Goal: Task Accomplishment & Management: Manage account settings

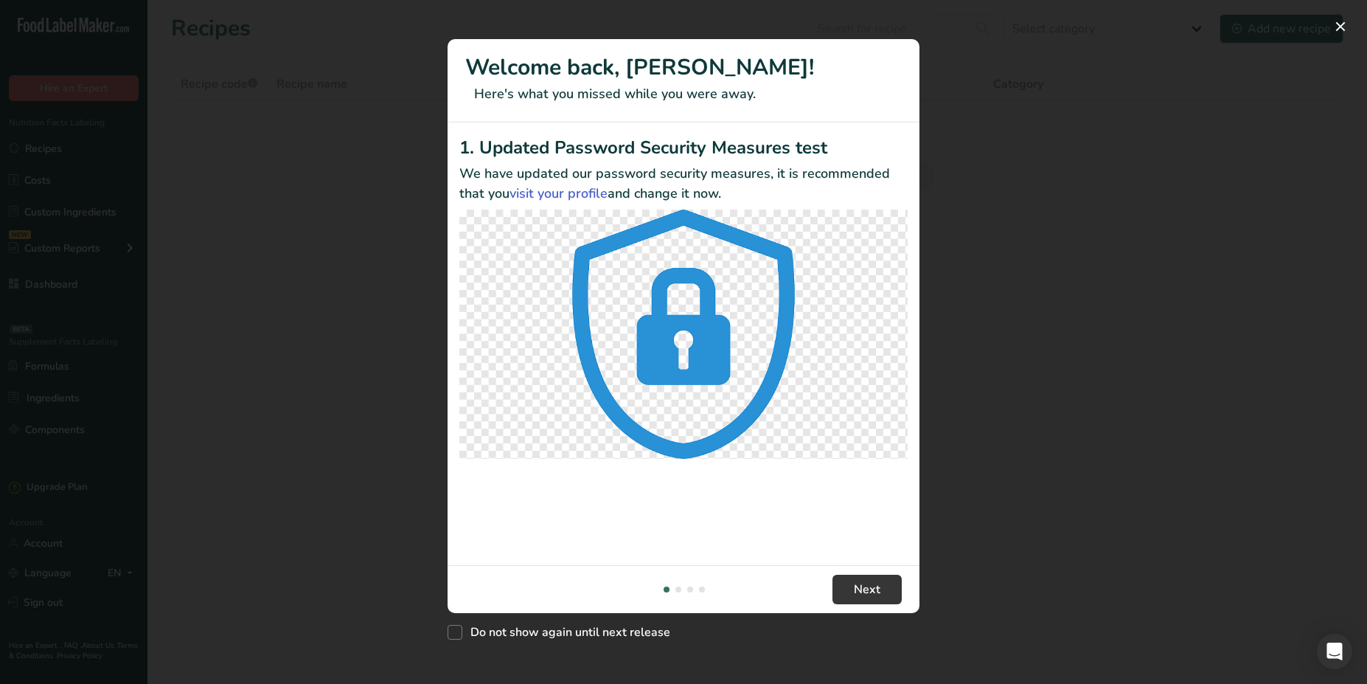
click at [382, 271] on div "New Features" at bounding box center [683, 342] width 1367 height 684
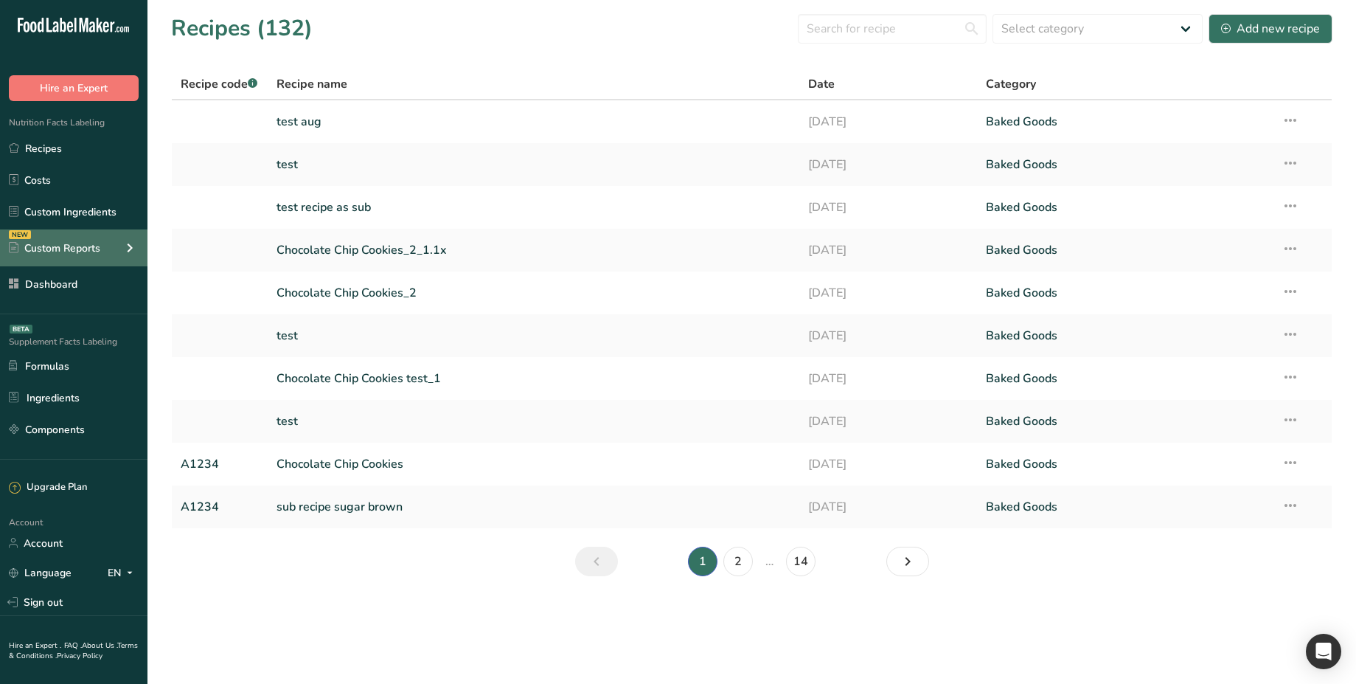
click at [87, 249] on div "Custom Reports" at bounding box center [54, 247] width 91 height 15
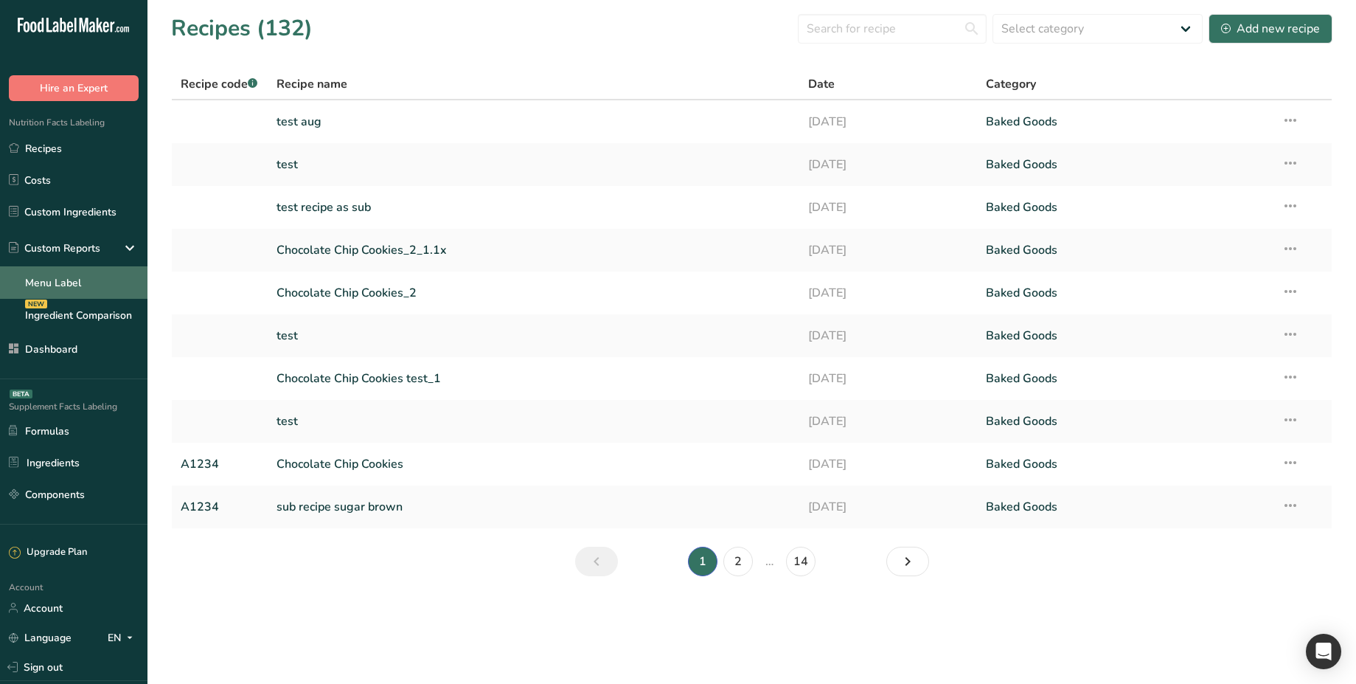
click at [68, 286] on link "Menu Label" at bounding box center [73, 282] width 147 height 32
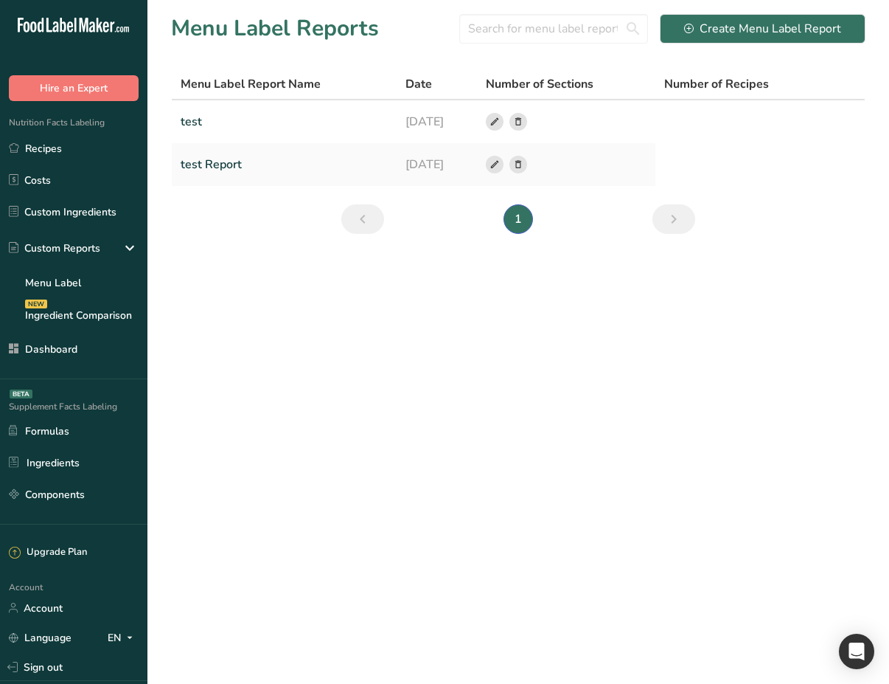
drag, startPoint x: 510, startPoint y: 83, endPoint x: 625, endPoint y: 76, distance: 114.5
click at [625, 76] on div "Number of Sections" at bounding box center [567, 84] width 162 height 18
drag, startPoint x: 680, startPoint y: 84, endPoint x: 782, endPoint y: 82, distance: 101.8
click at [782, 82] on div "Number of Recipes" at bounding box center [742, 84] width 157 height 18
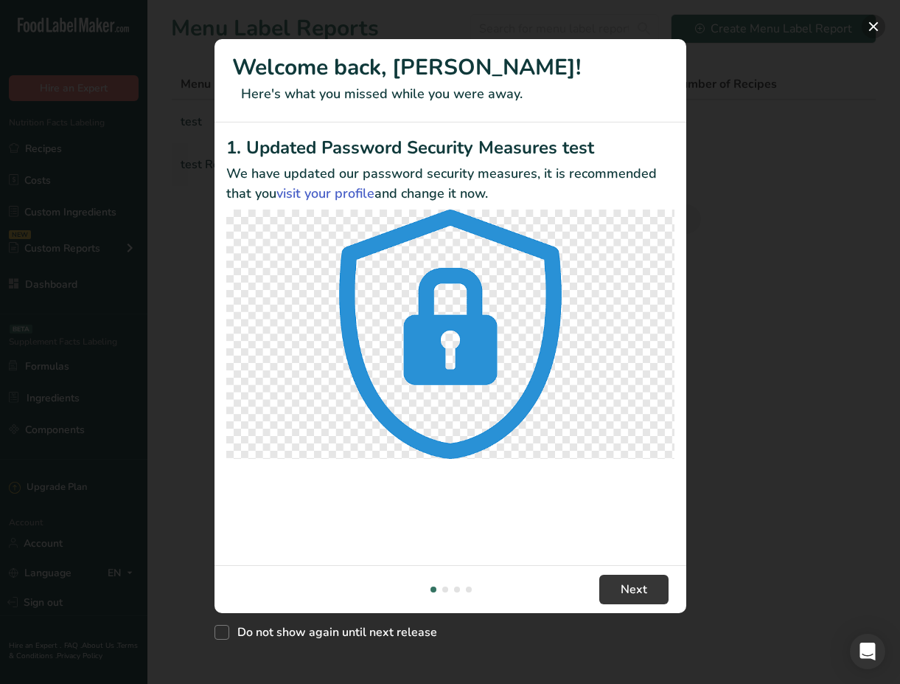
click at [878, 29] on button "New Features" at bounding box center [874, 27] width 24 height 24
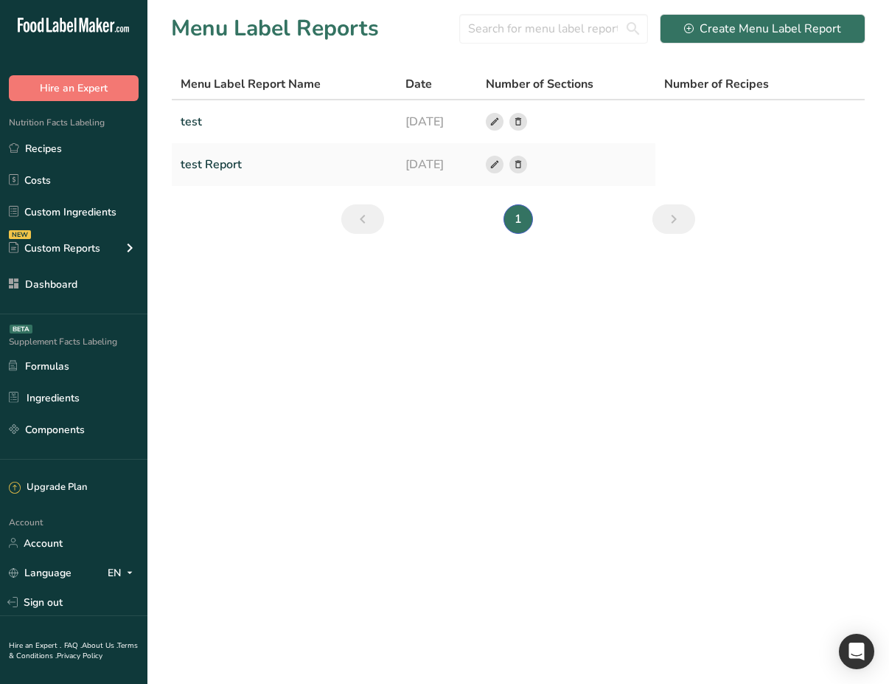
click at [761, 80] on span "Number of Recipes" at bounding box center [716, 84] width 105 height 18
click at [514, 84] on span "Number of Sections" at bounding box center [540, 84] width 108 height 18
drag, startPoint x: 669, startPoint y: 86, endPoint x: 803, endPoint y: 83, distance: 134.2
click at [803, 83] on th "Number of Recipes" at bounding box center [743, 84] width 175 height 31
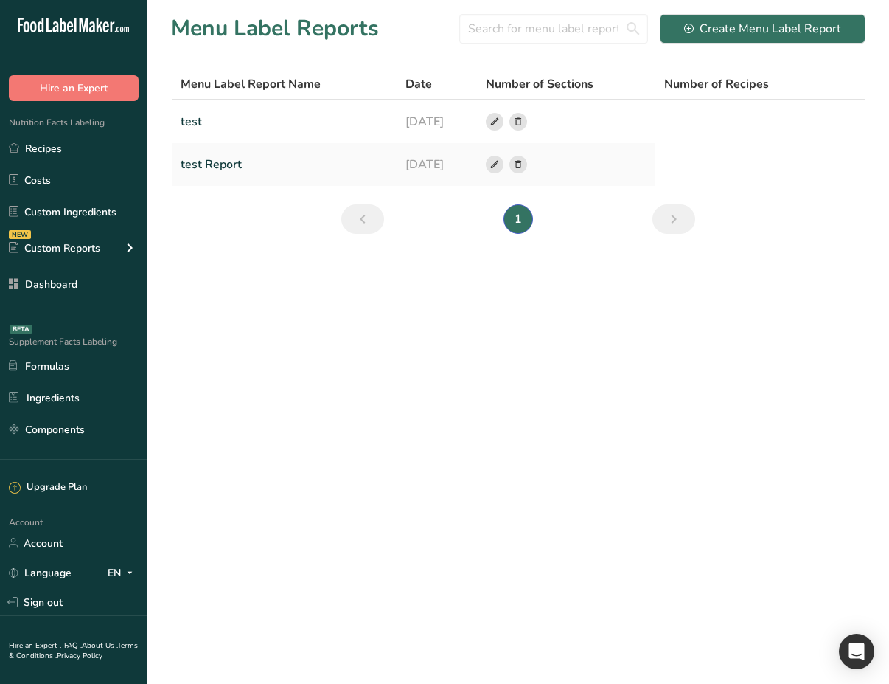
click at [580, 86] on span "Number of Sections" at bounding box center [540, 84] width 108 height 18
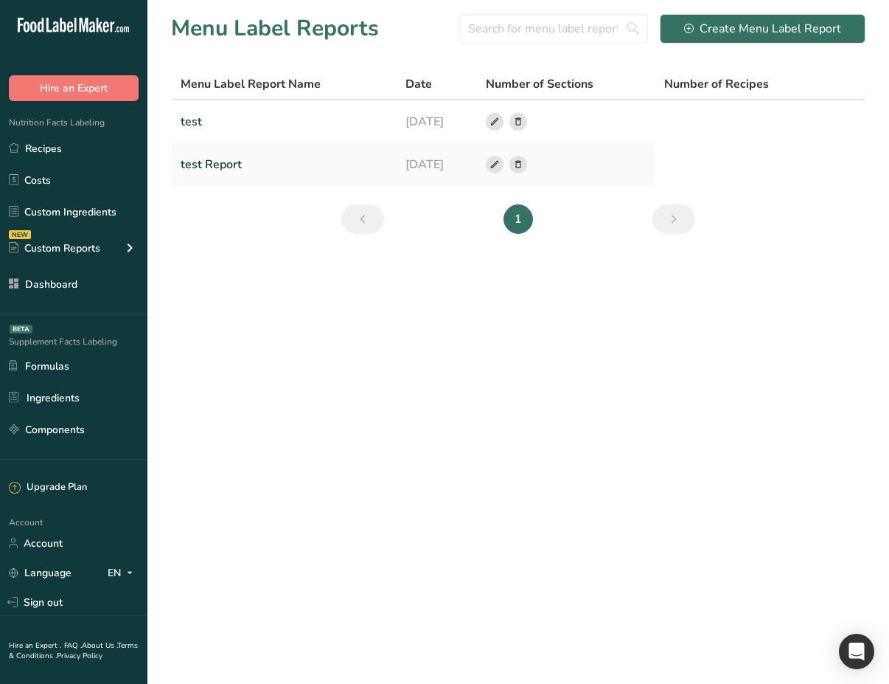
click at [749, 85] on span "Number of Recipes" at bounding box center [716, 84] width 105 height 18
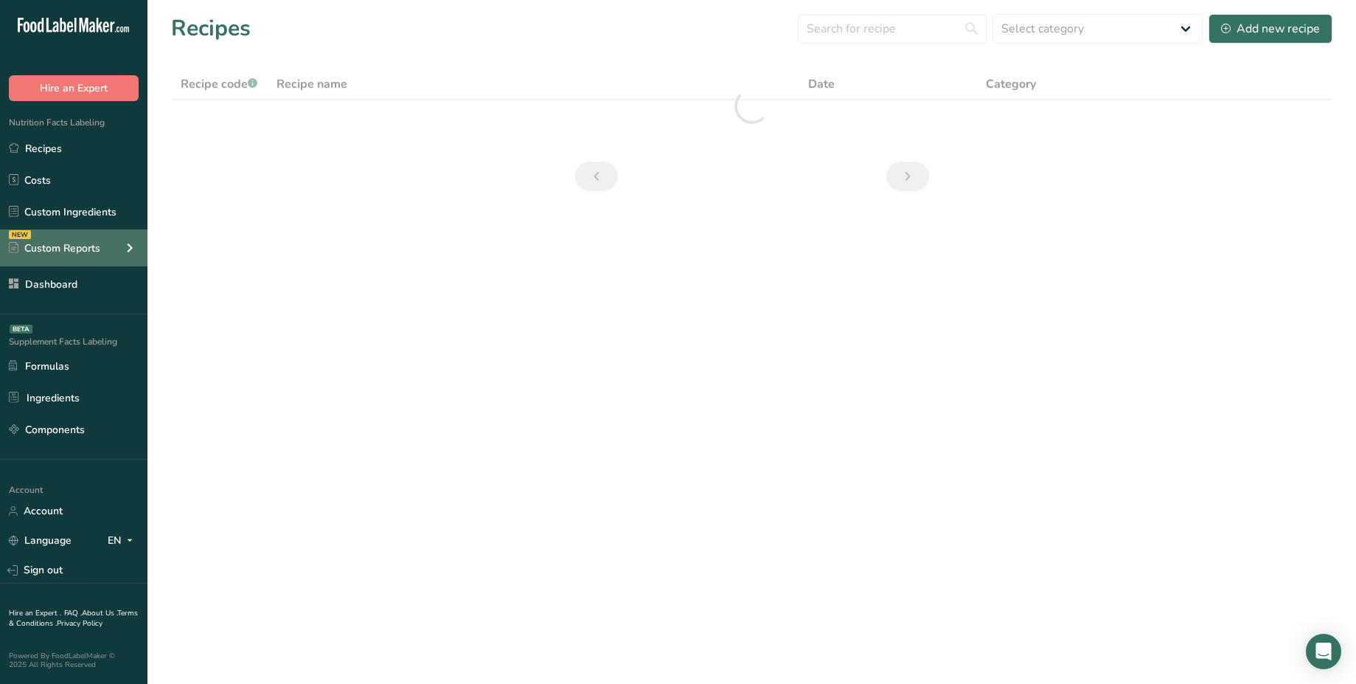
click at [50, 251] on div "Custom Reports" at bounding box center [54, 247] width 91 height 15
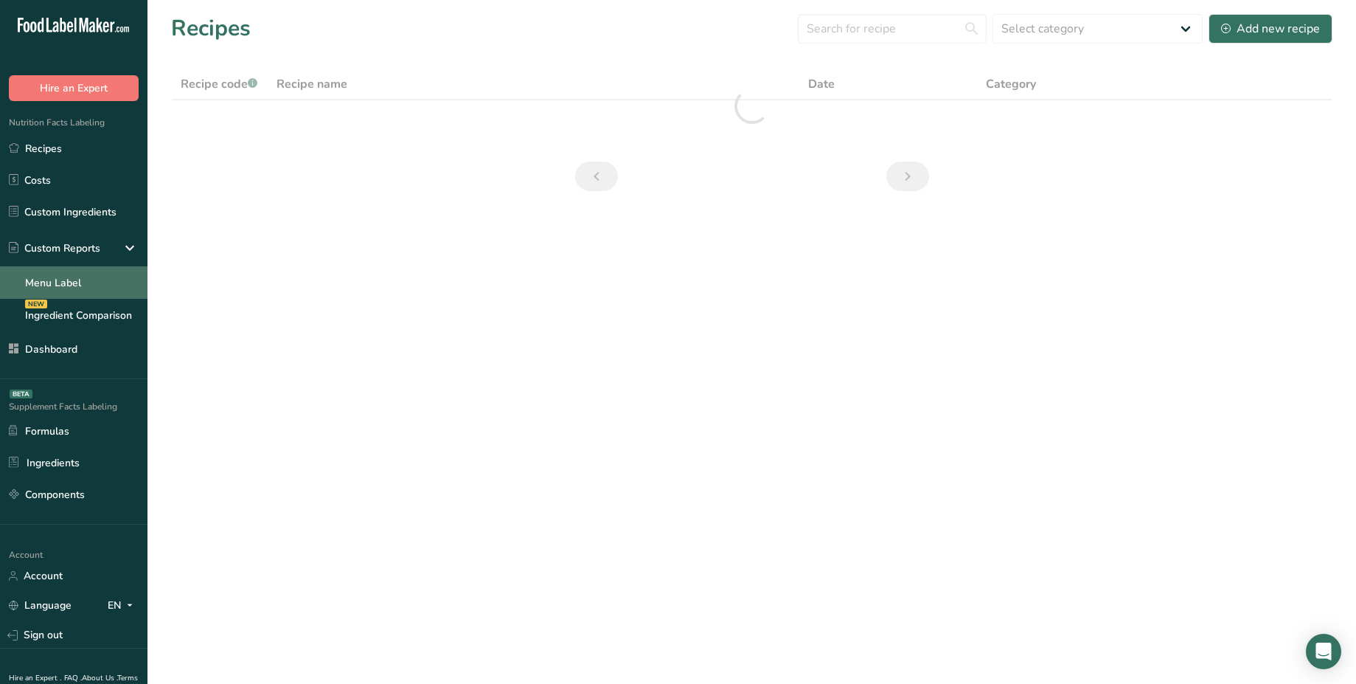
click at [81, 290] on link "Menu Label" at bounding box center [73, 282] width 147 height 32
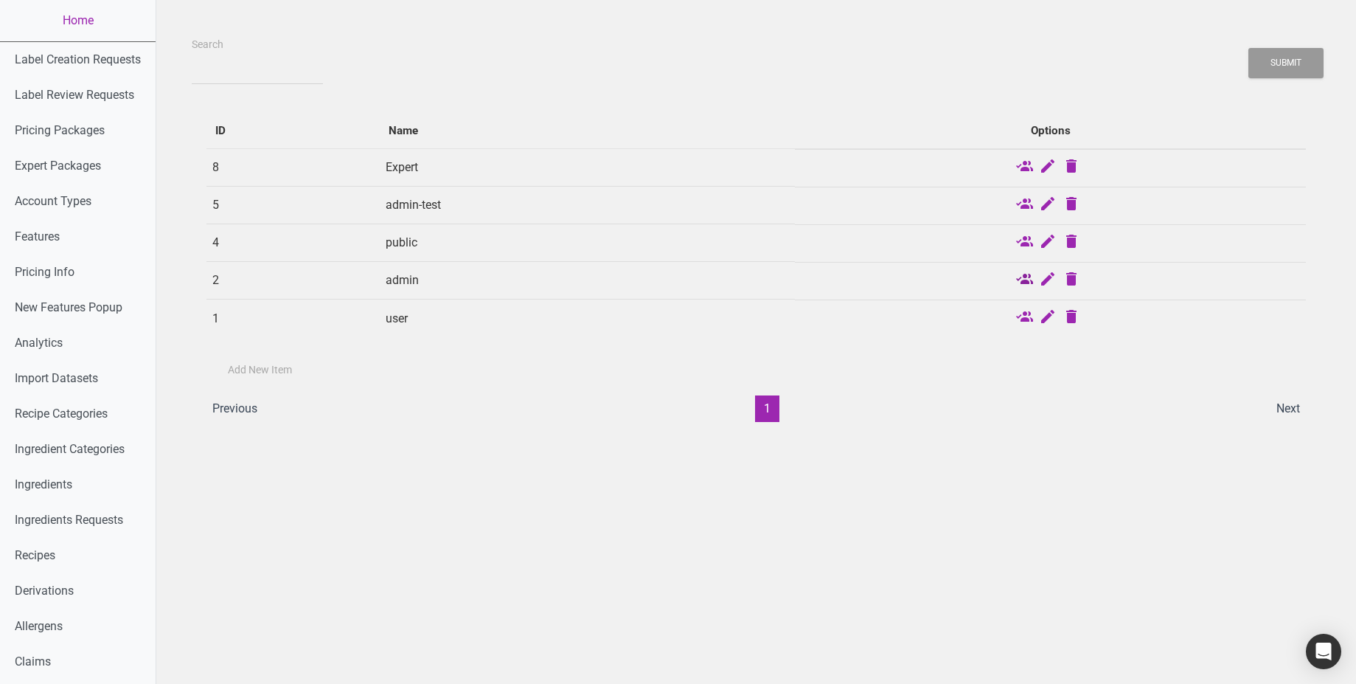
click at [1028, 277] on icon at bounding box center [1024, 280] width 18 height 21
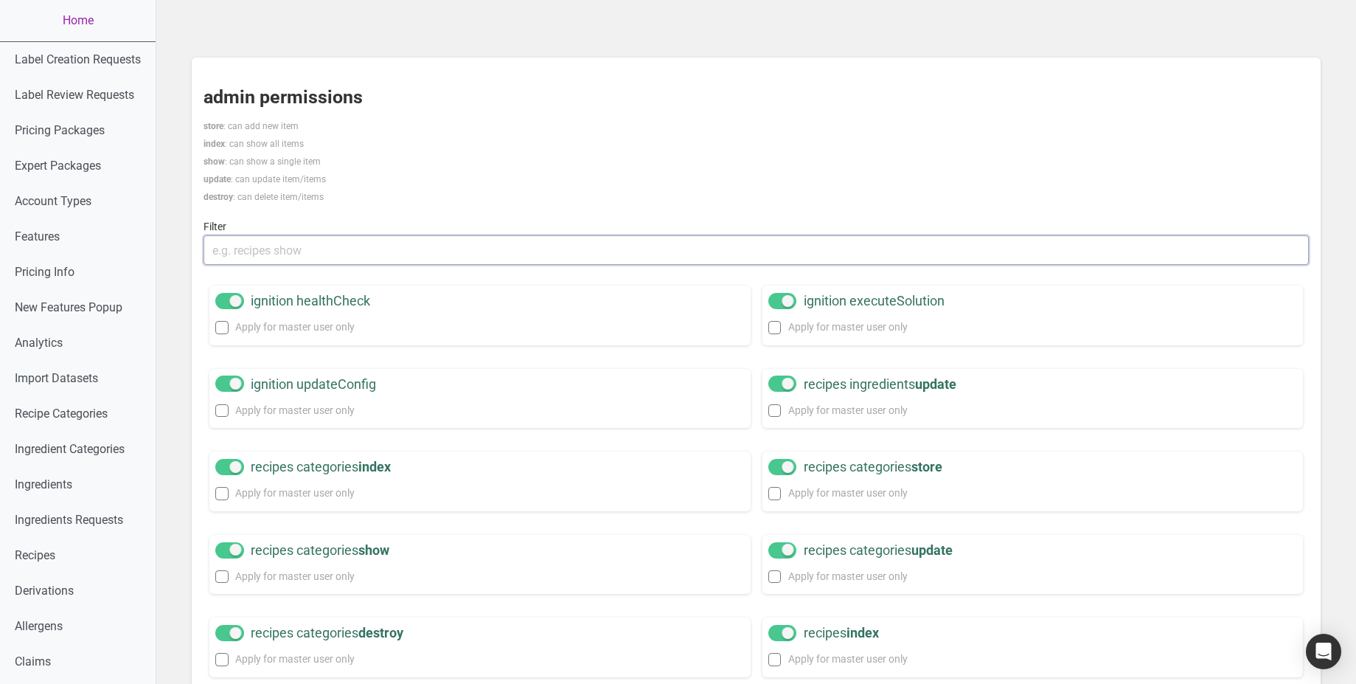
click at [436, 247] on input "text" at bounding box center [756, 249] width 1105 height 29
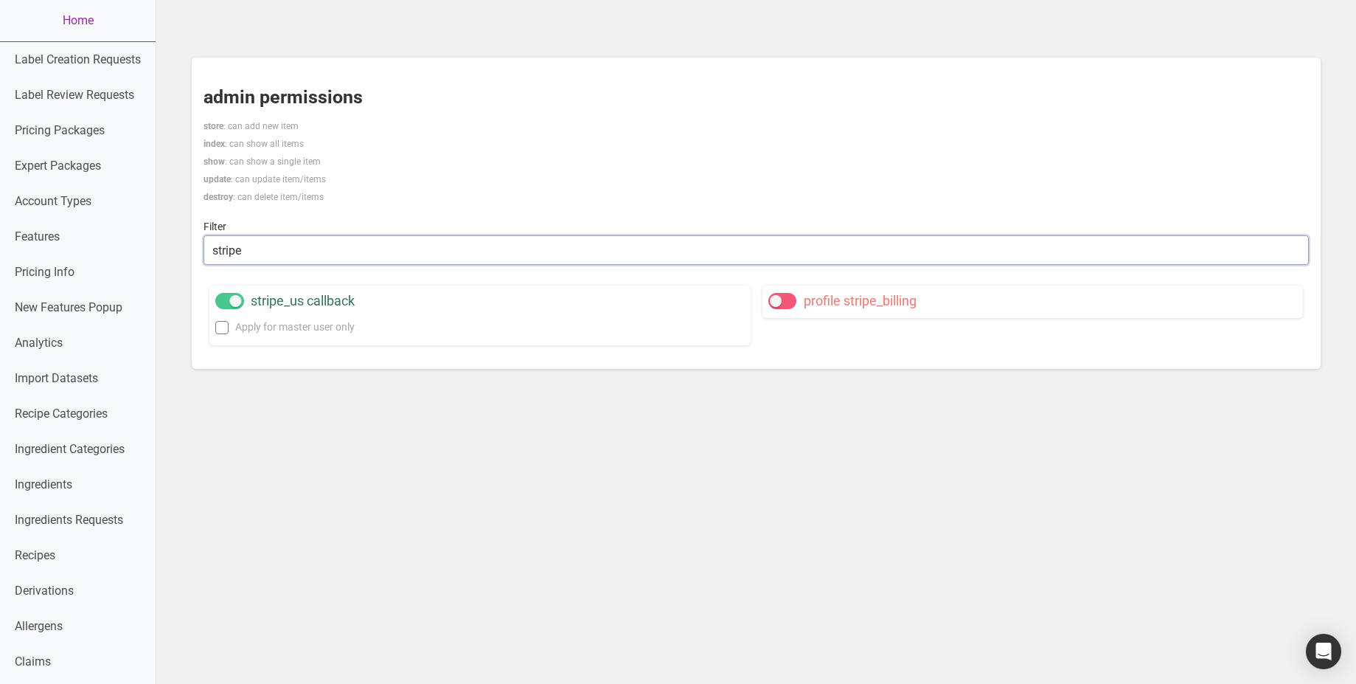
type input "stripe"
click at [778, 300] on span at bounding box center [782, 301] width 29 height 16
click at [778, 300] on input "profile stripe_billing" at bounding box center [773, 301] width 10 height 10
checkbox input "true"
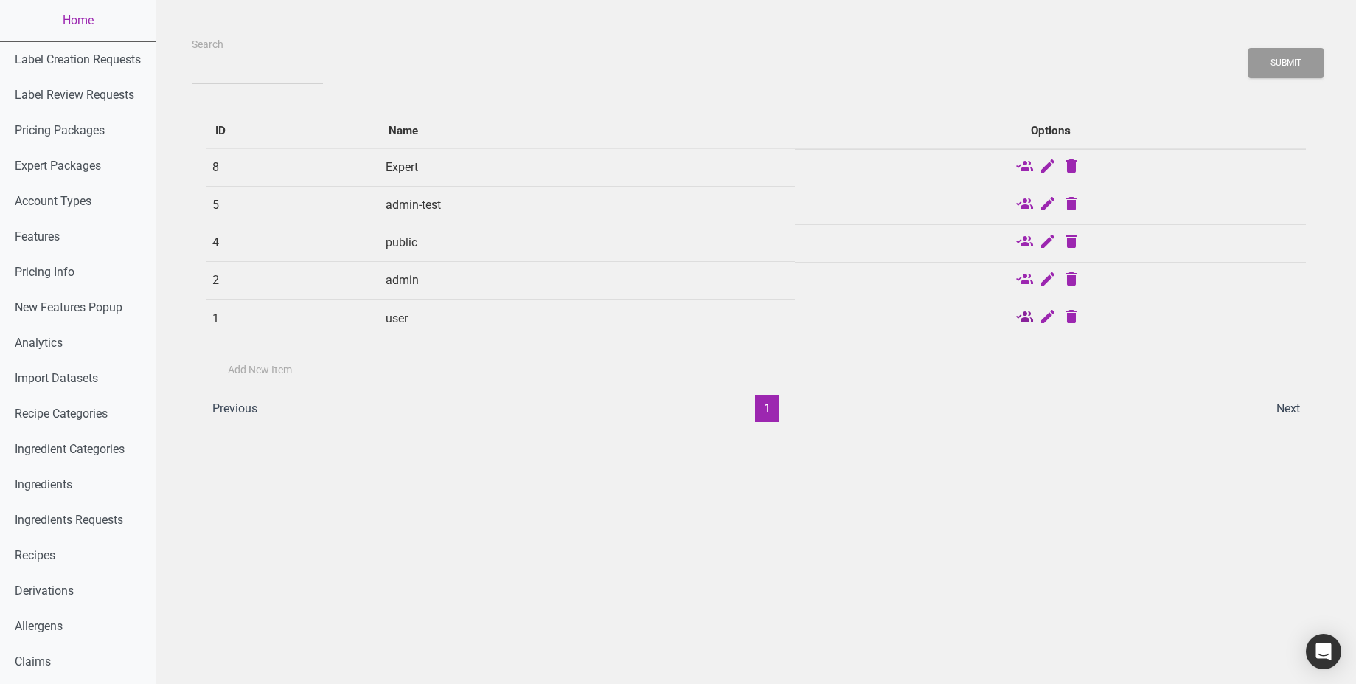
click at [1024, 315] on icon at bounding box center [1024, 318] width 18 height 21
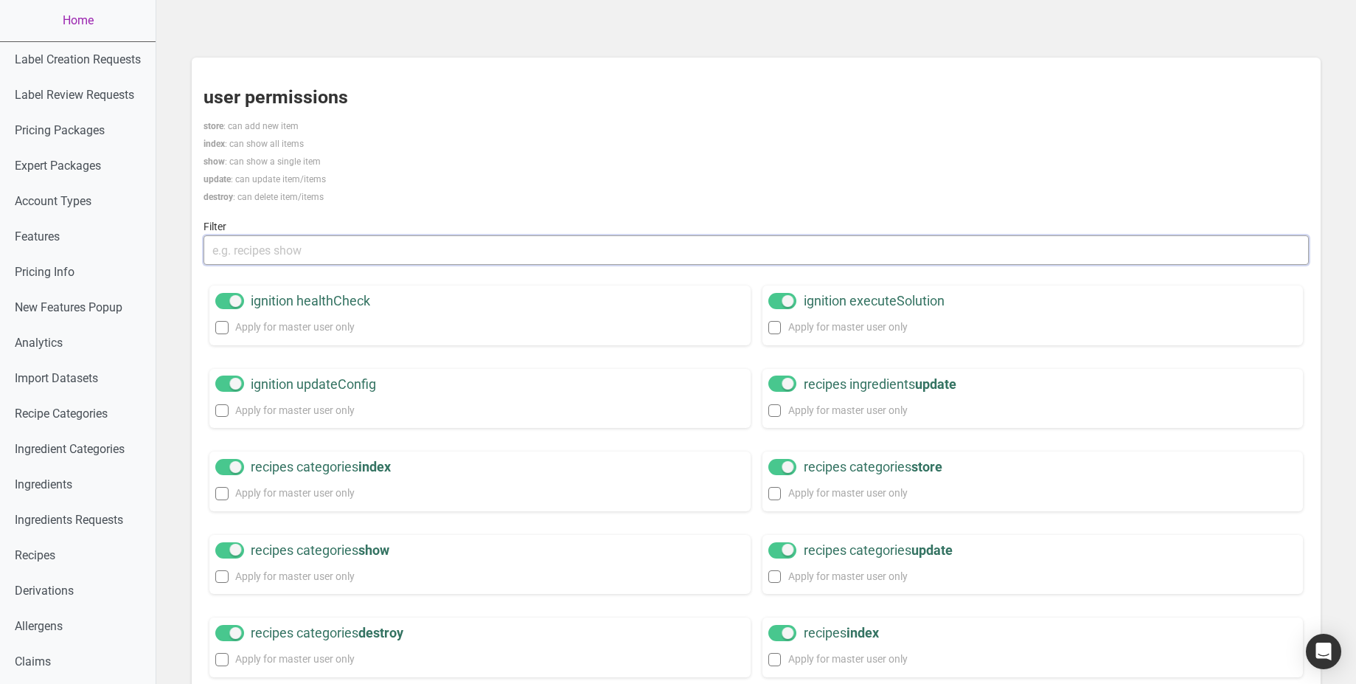
click at [299, 237] on input "text" at bounding box center [756, 249] width 1105 height 29
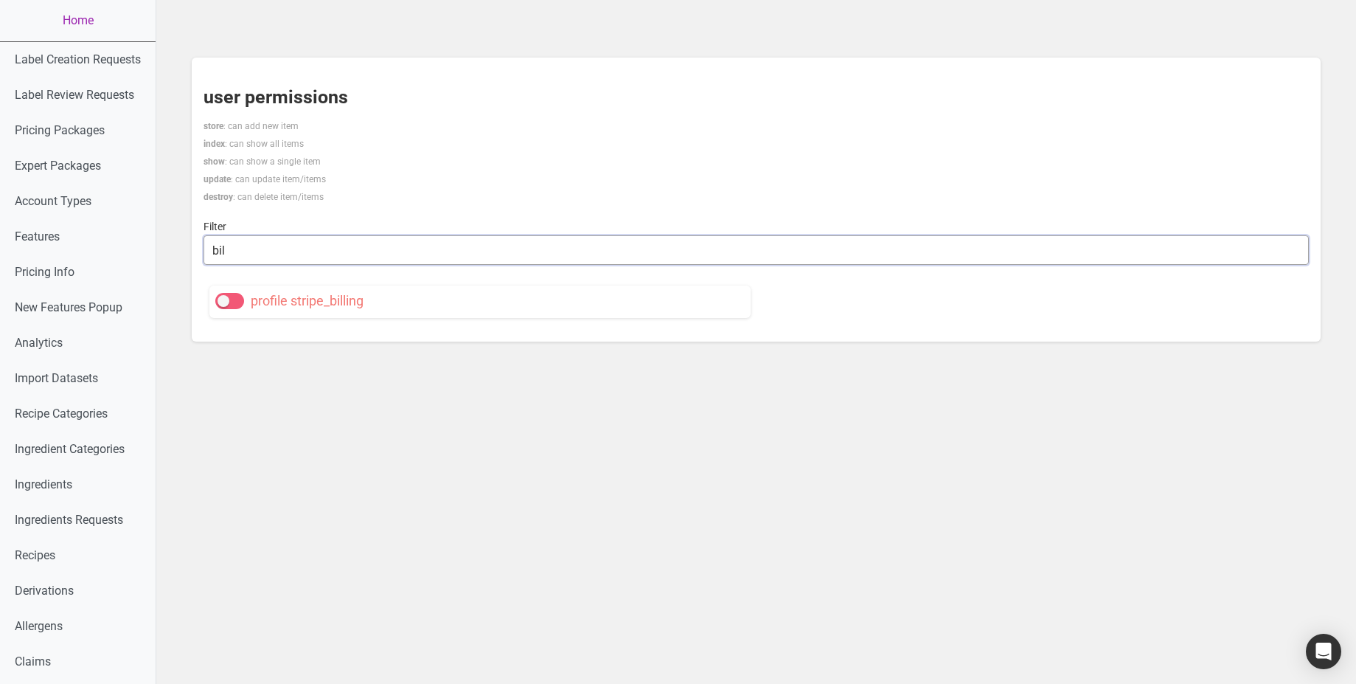
type input "bil"
click at [232, 299] on span at bounding box center [229, 301] width 29 height 16
click at [225, 299] on input "profile stripe_billing" at bounding box center [220, 301] width 10 height 10
checkbox input "true"
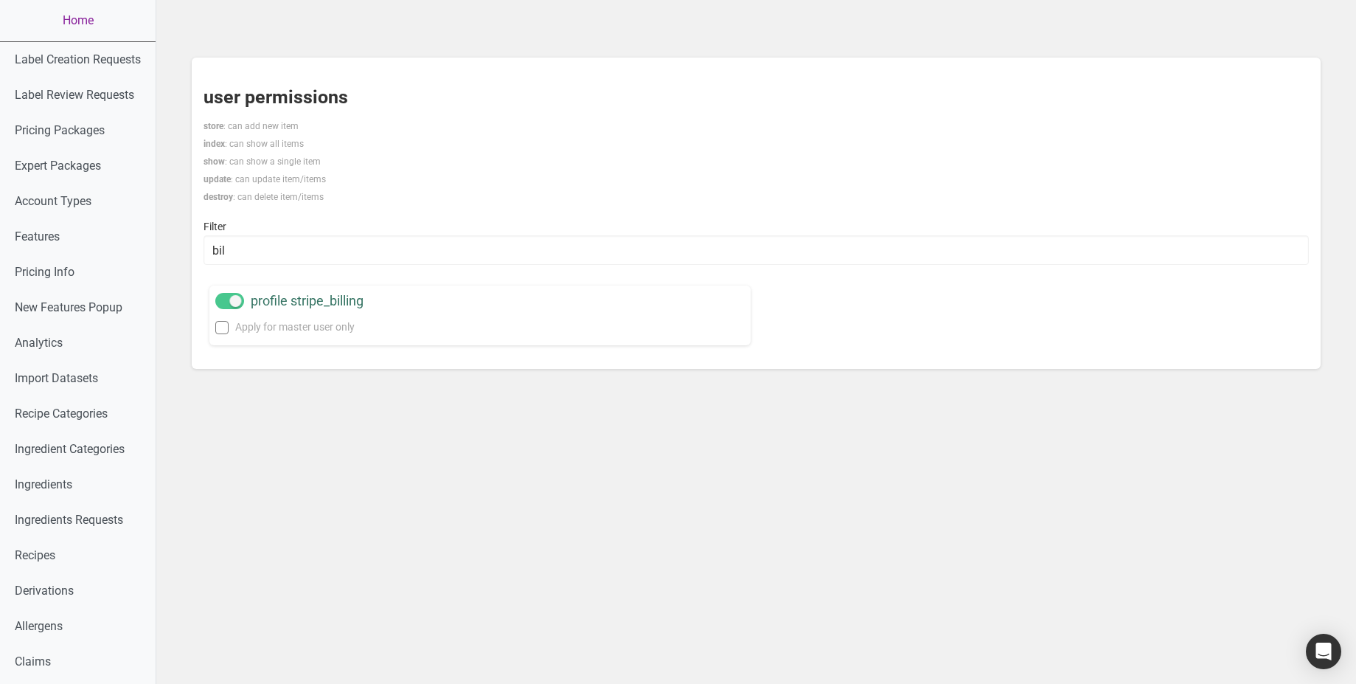
click at [73, 20] on link "Home" at bounding box center [78, 20] width 156 height 41
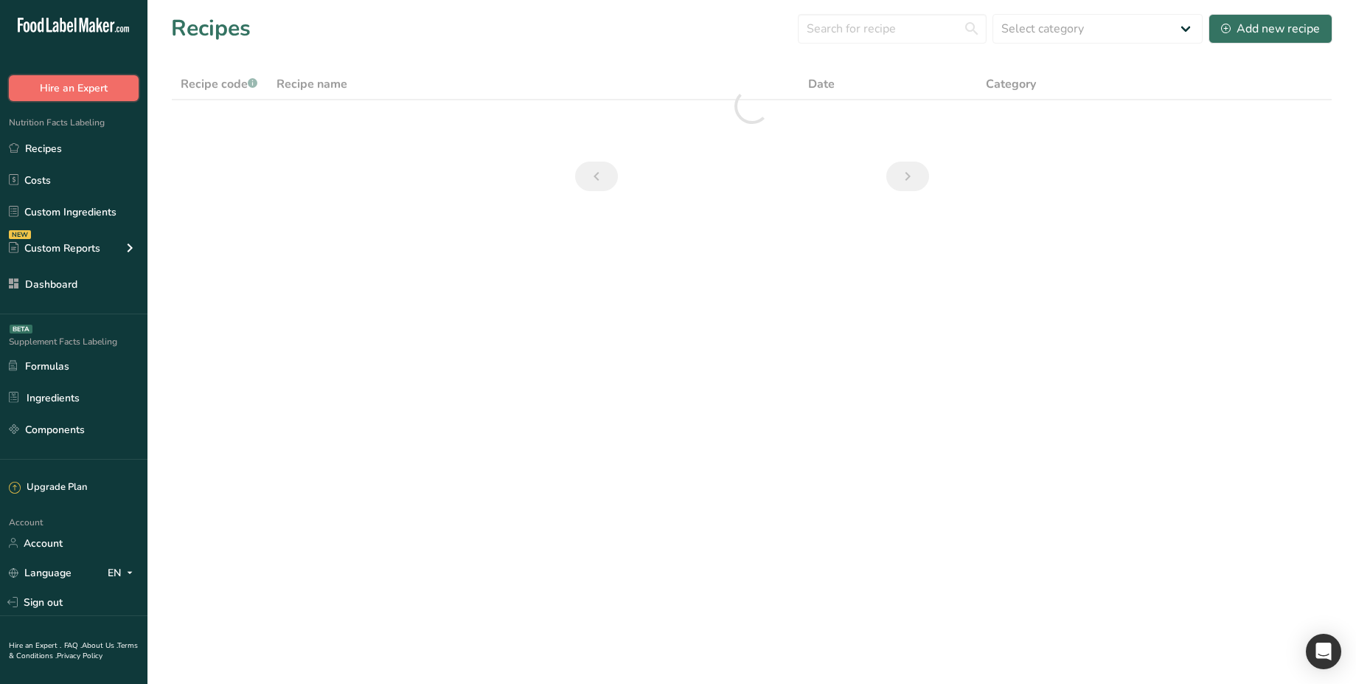
click at [87, 98] on button "Hire an Expert" at bounding box center [74, 88] width 130 height 26
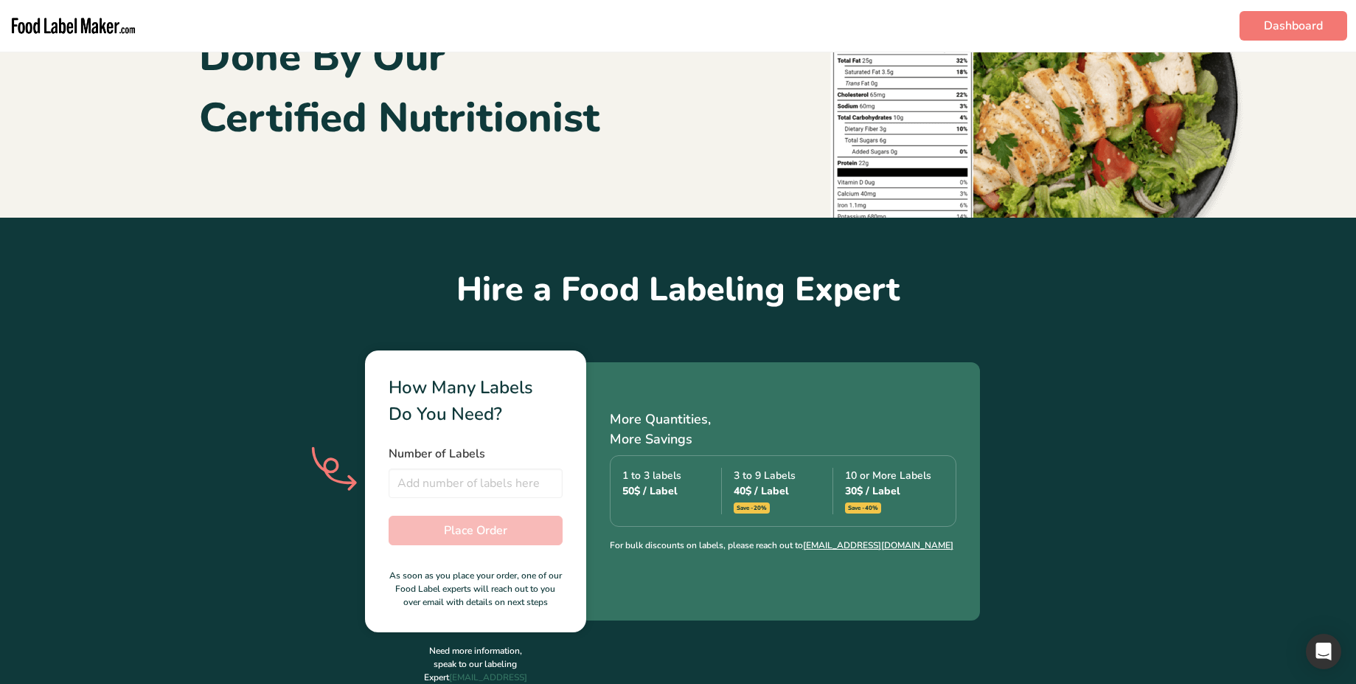
scroll to position [167, 0]
click at [465, 486] on input "number" at bounding box center [476, 482] width 174 height 29
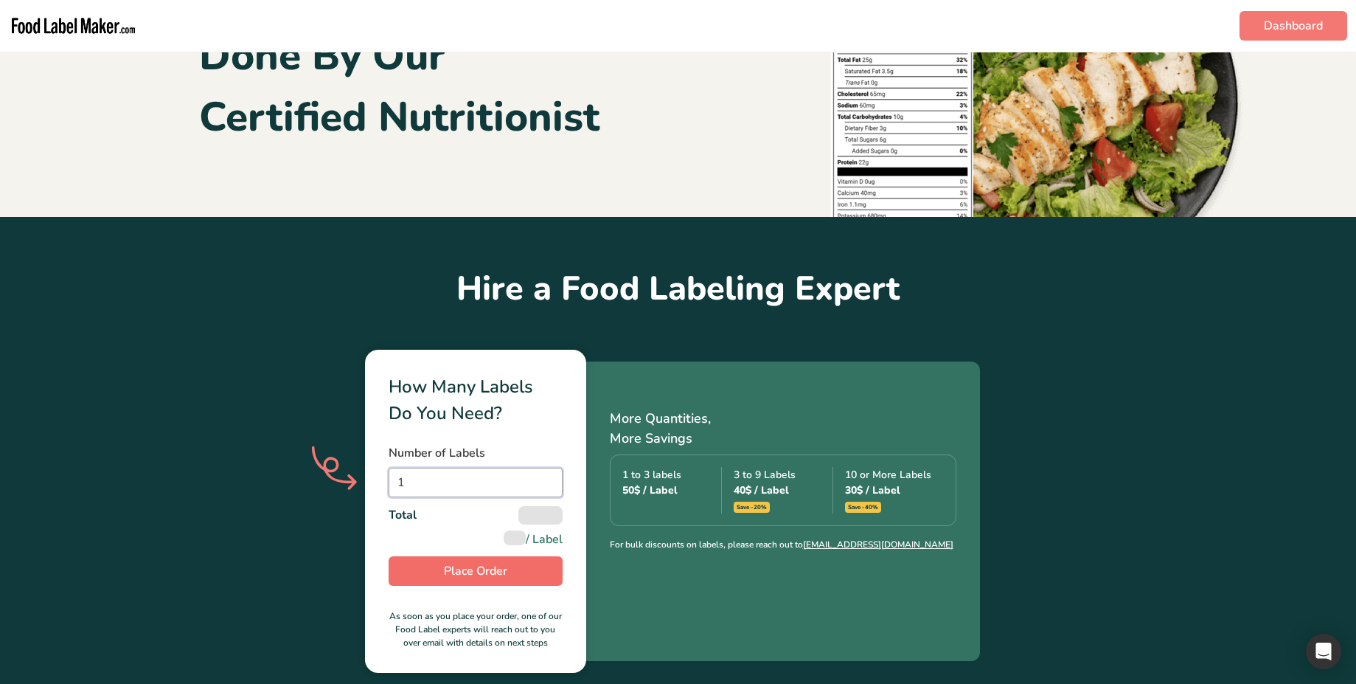
type input "1"
click at [493, 564] on span "Place Order" at bounding box center [475, 571] width 63 height 18
